Goal: Navigation & Orientation: Find specific page/section

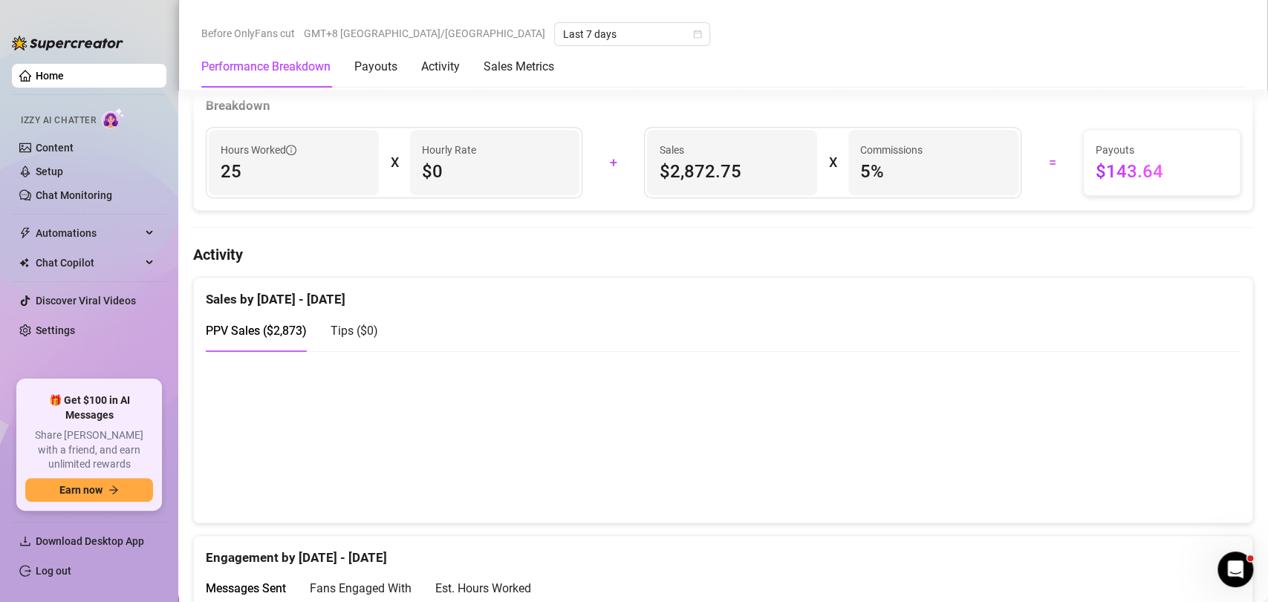
scroll to position [577, 0]
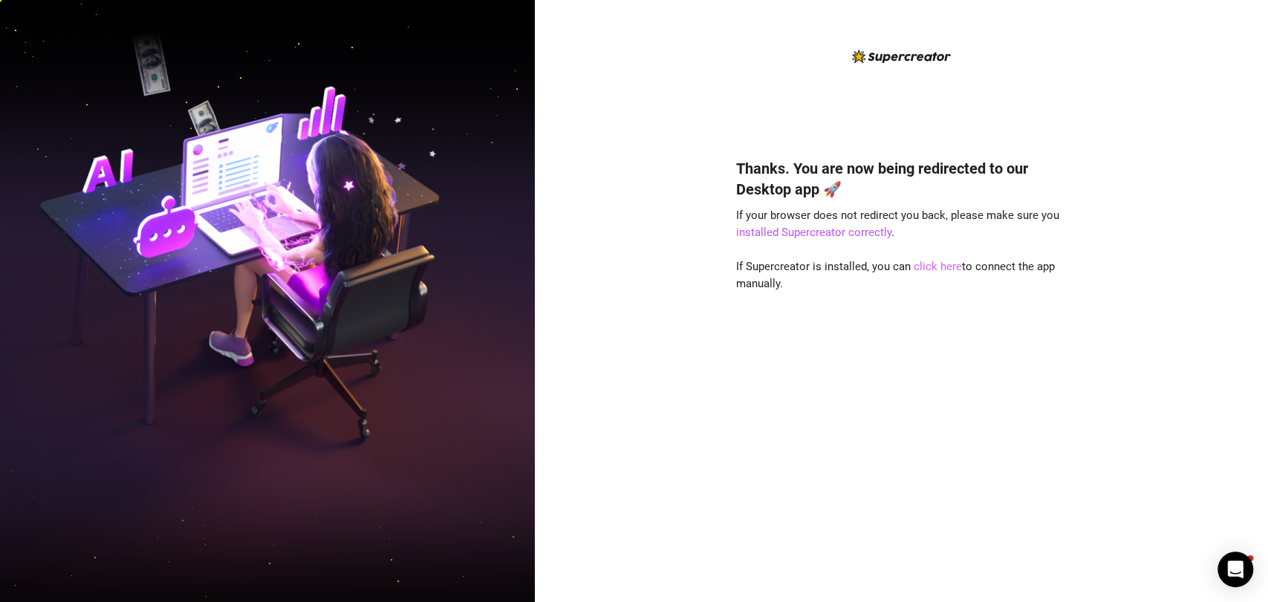
click at [940, 267] on link "click here" at bounding box center [938, 266] width 48 height 13
